Goal: Transaction & Acquisition: Purchase product/service

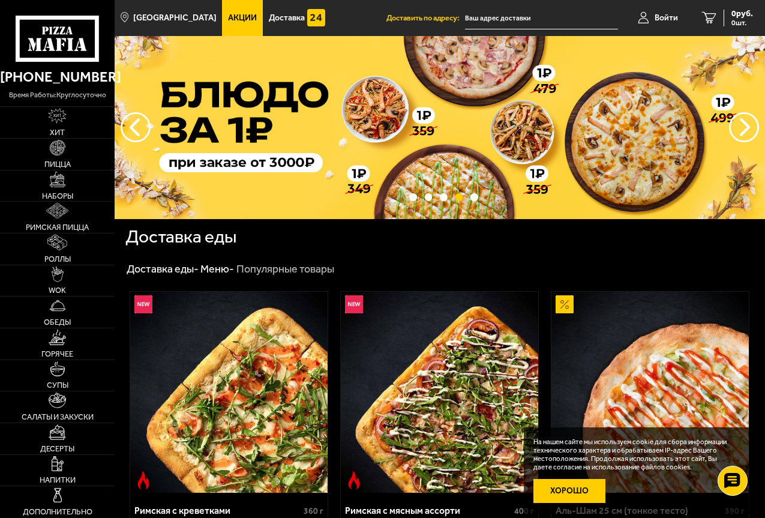
click at [581, 492] on button "Хорошо" at bounding box center [569, 491] width 72 height 24
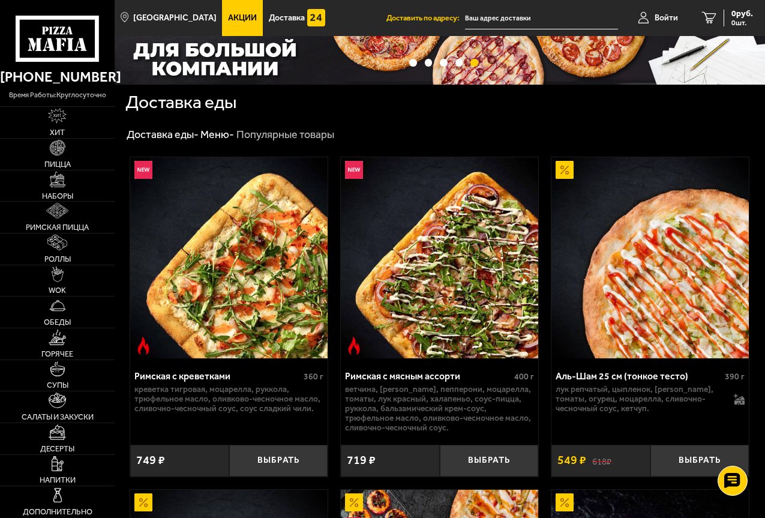
scroll to position [180, 0]
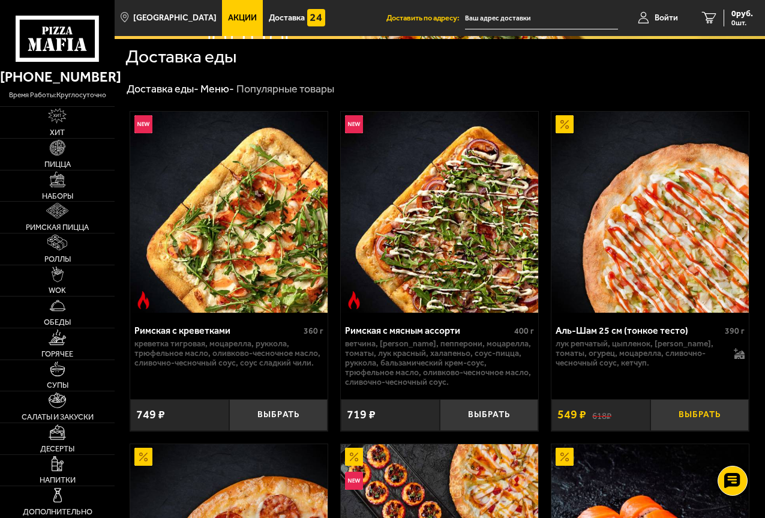
click at [699, 416] on button "Выбрать" at bounding box center [699, 415] width 99 height 32
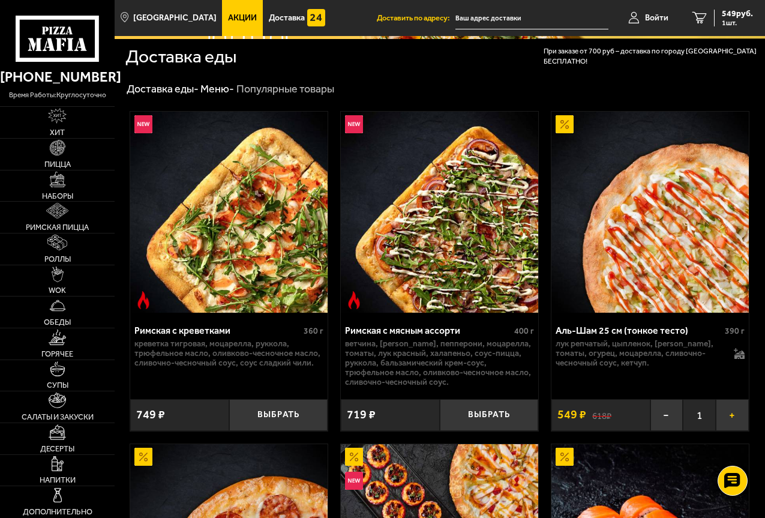
click at [730, 418] on button "+" at bounding box center [732, 415] width 33 height 32
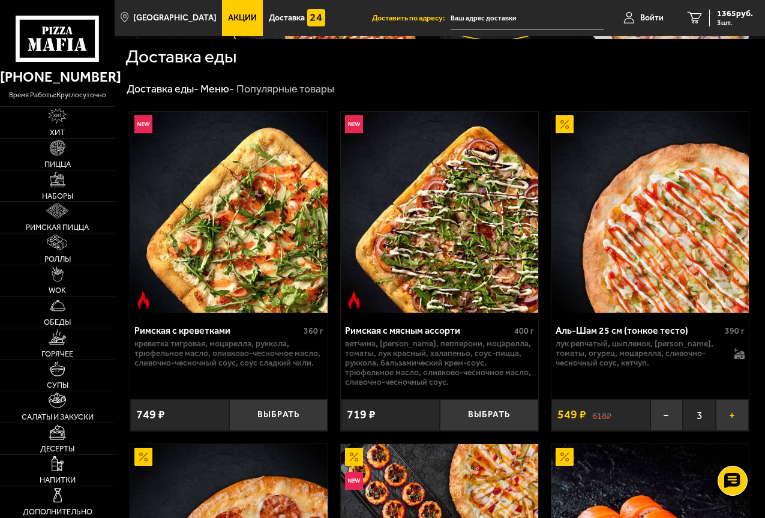
click at [730, 418] on button "+" at bounding box center [732, 415] width 33 height 32
click at [668, 420] on button "−" at bounding box center [666, 415] width 33 height 32
click at [710, 16] on div "1365 руб. 3 шт." at bounding box center [731, 18] width 44 height 17
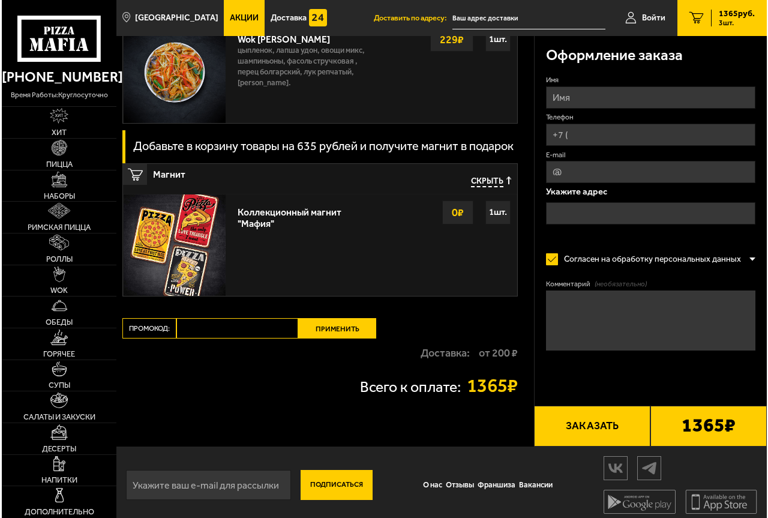
scroll to position [987, 0]
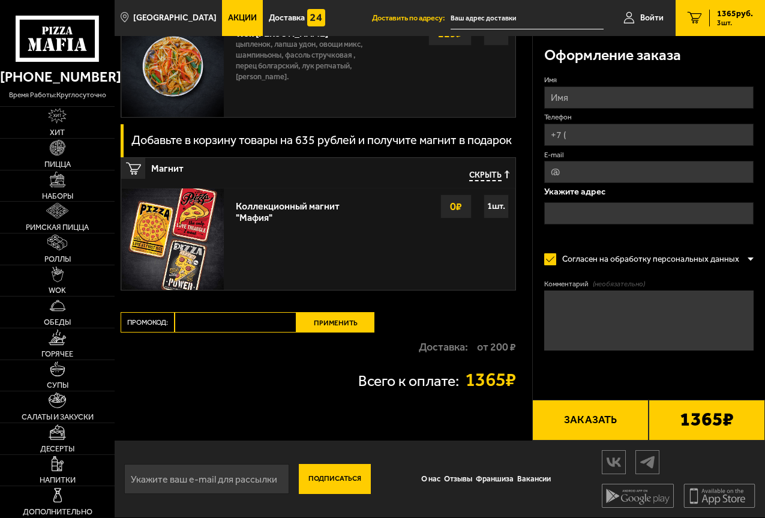
click at [568, 88] on input "Имя" at bounding box center [648, 97] width 209 height 22
type input "[PERSON_NAME]"
click at [609, 137] on input "Телефон" at bounding box center [648, 135] width 209 height 22
type input "[PHONE_NUMBER]"
click at [563, 171] on input "E-mail" at bounding box center [648, 172] width 209 height 22
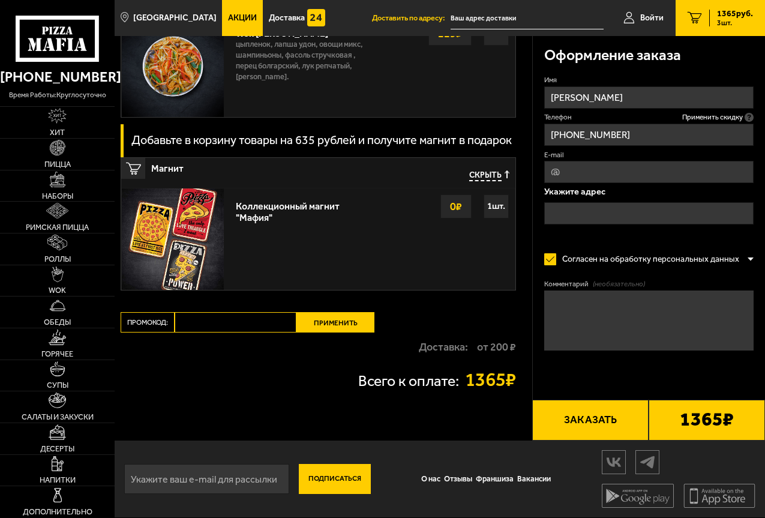
type input "[PERSON_NAME][EMAIL_ADDRESS][DOMAIN_NAME]"
click at [623, 210] on input "text" at bounding box center [648, 213] width 209 height 22
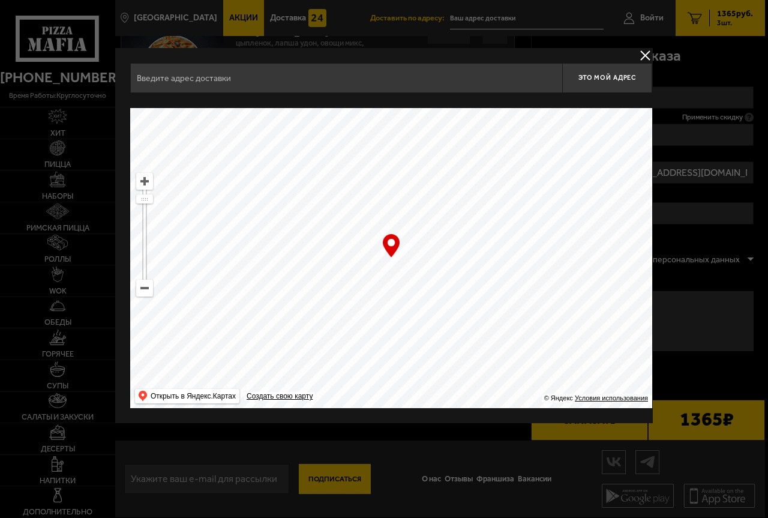
click at [449, 87] on input "text" at bounding box center [346, 78] width 432 height 30
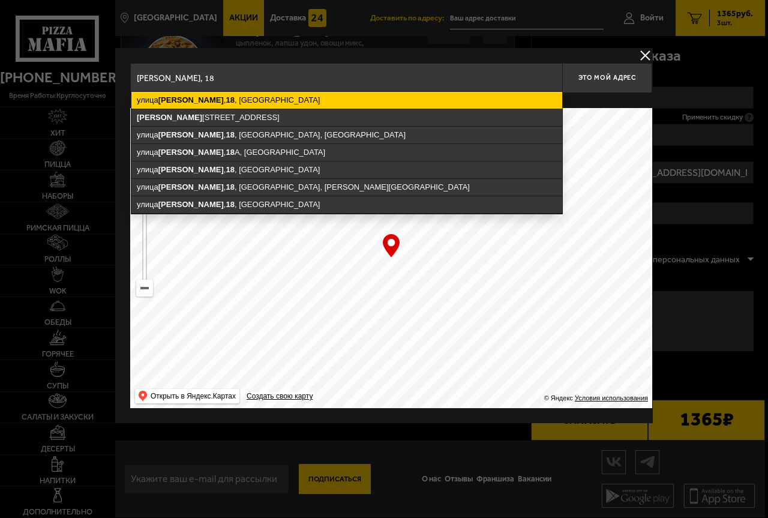
click at [302, 97] on ymaps "[STREET_ADDRESS][PERSON_NAME]" at bounding box center [346, 100] width 431 height 17
type input "[STREET_ADDRESS][PERSON_NAME]"
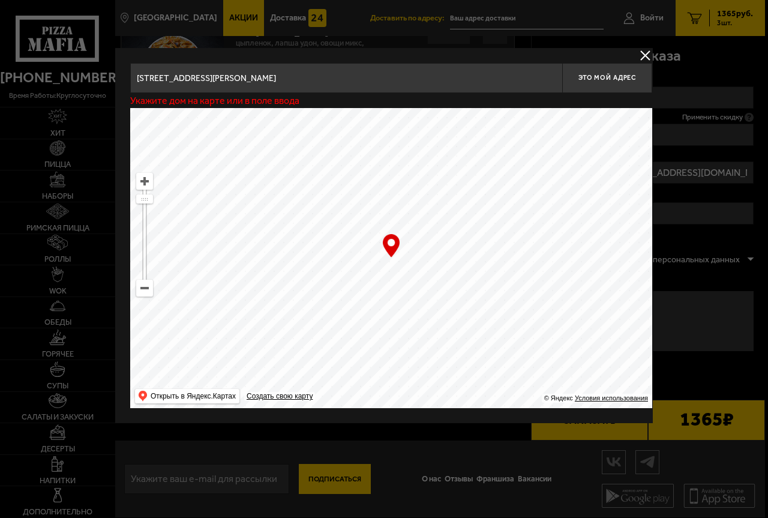
type input "[STREET_ADDRESS][PERSON_NAME]"
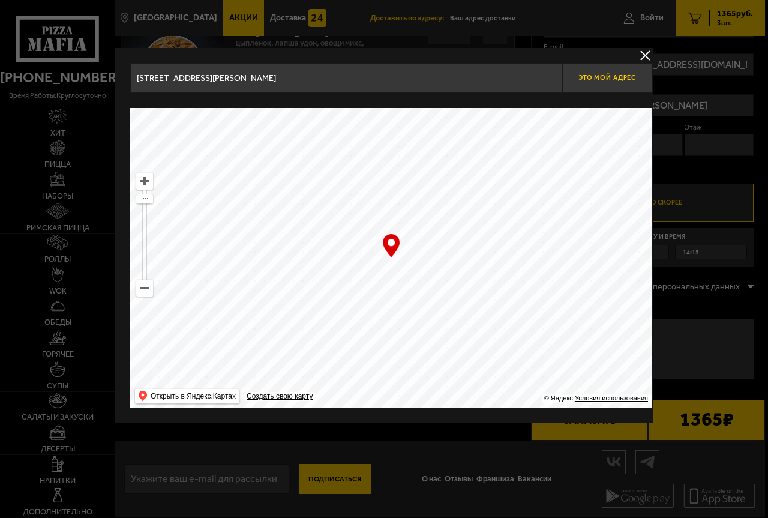
click at [626, 76] on span "Это мой адрес" at bounding box center [607, 78] width 58 height 8
type input "[STREET_ADDRESS][PERSON_NAME]"
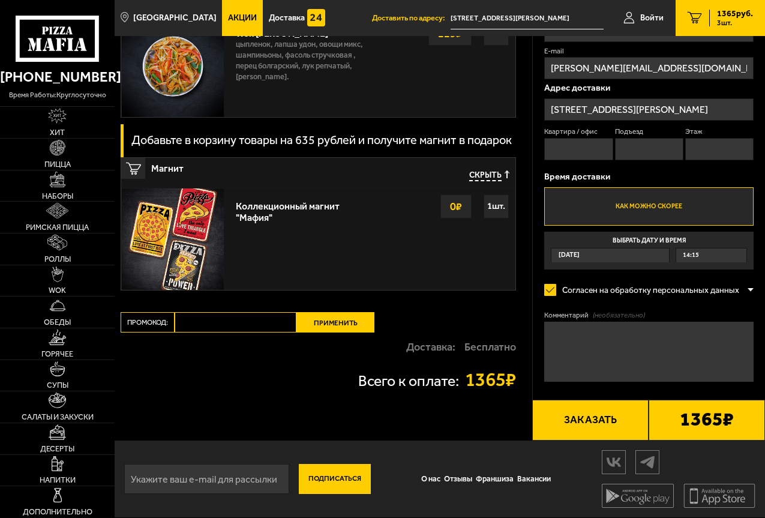
click at [576, 144] on input "Квартира / офис" at bounding box center [578, 149] width 68 height 22
type input "0"
click at [632, 140] on input "Подъезд" at bounding box center [649, 149] width 68 height 22
type input "0"
click at [709, 144] on input "Этаж" at bounding box center [719, 149] width 68 height 22
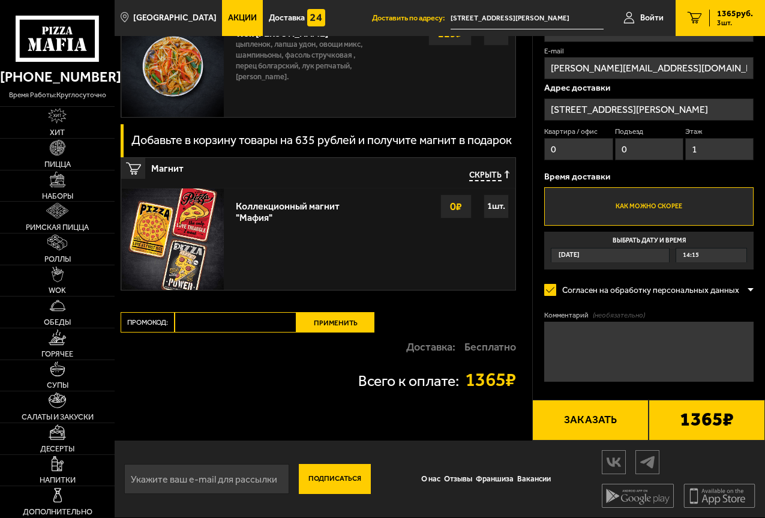
type input "1"
click at [655, 202] on label "Как можно скорее" at bounding box center [648, 206] width 209 height 38
click at [0, 0] on input "Как можно скорее" at bounding box center [0, 0] width 0 height 0
click at [690, 251] on span "14:15" at bounding box center [691, 255] width 16 height 14
click at [0, 0] on input "Выбрать дату и время [DATE] 14:15" at bounding box center [0, 0] width 0 height 0
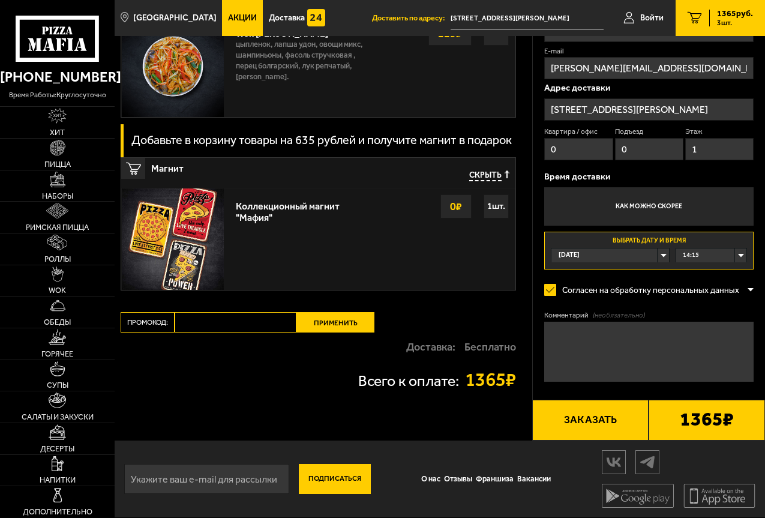
click at [590, 254] on div "[DATE]" at bounding box center [610, 255] width 118 height 14
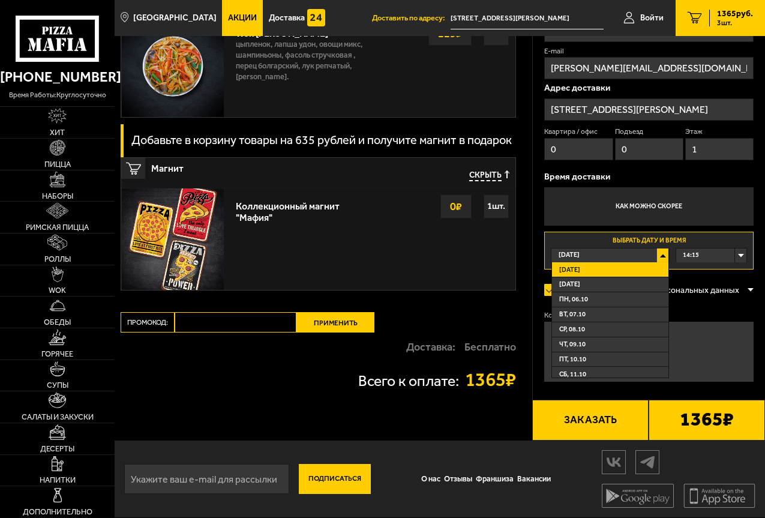
click at [590, 254] on div "[DATE]" at bounding box center [610, 255] width 118 height 14
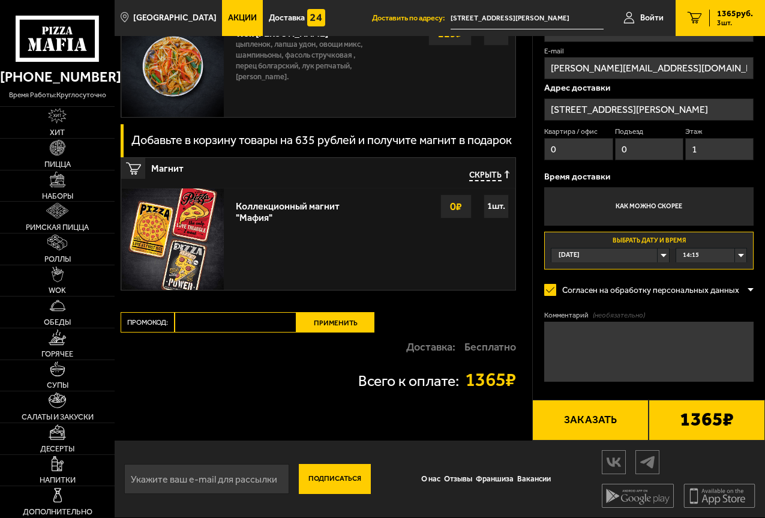
click at [739, 250] on div "14:15" at bounding box center [711, 255] width 70 height 14
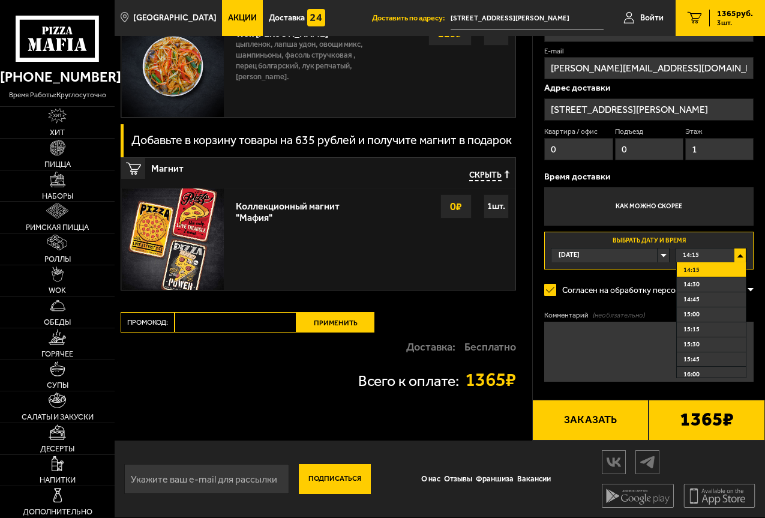
click at [738, 253] on div "14:15" at bounding box center [711, 255] width 70 height 14
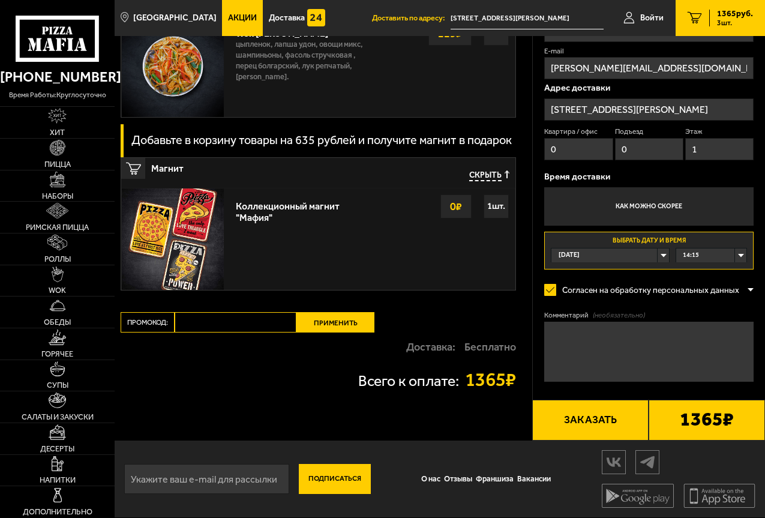
click at [577, 324] on textarea "Комментарий (необязательно)" at bounding box center [648, 351] width 209 height 60
type textarea "это школа, подойти к вахте и позвонить"
click at [569, 422] on button "Заказать" at bounding box center [590, 419] width 116 height 41
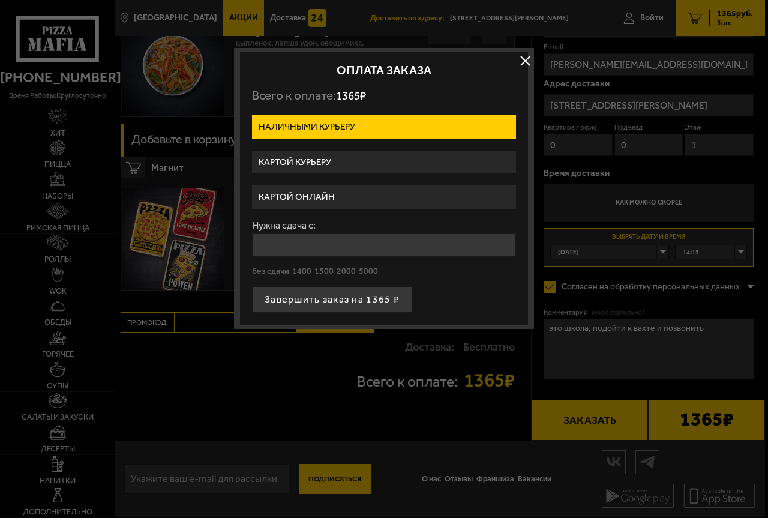
click at [333, 193] on label "Картой онлайн" at bounding box center [384, 196] width 264 height 23
click at [0, 0] on input "Картой онлайн" at bounding box center [0, 0] width 0 height 0
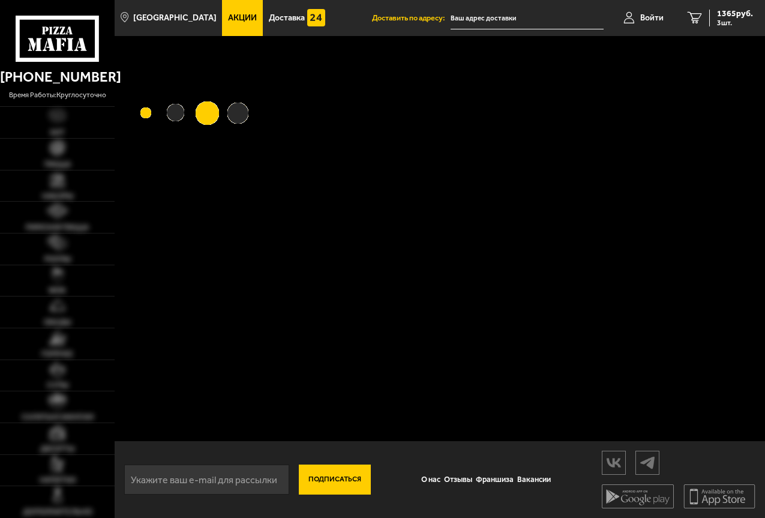
type input "[STREET_ADDRESS][PERSON_NAME]"
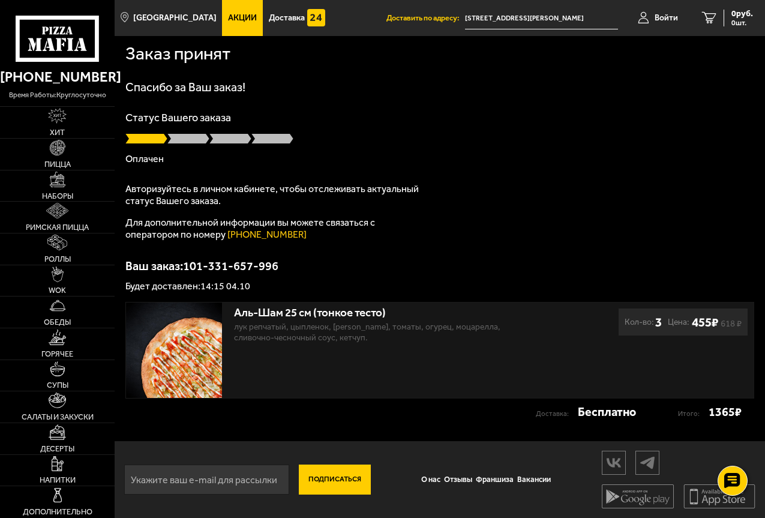
scroll to position [1, 0]
